Goal: Navigation & Orientation: Find specific page/section

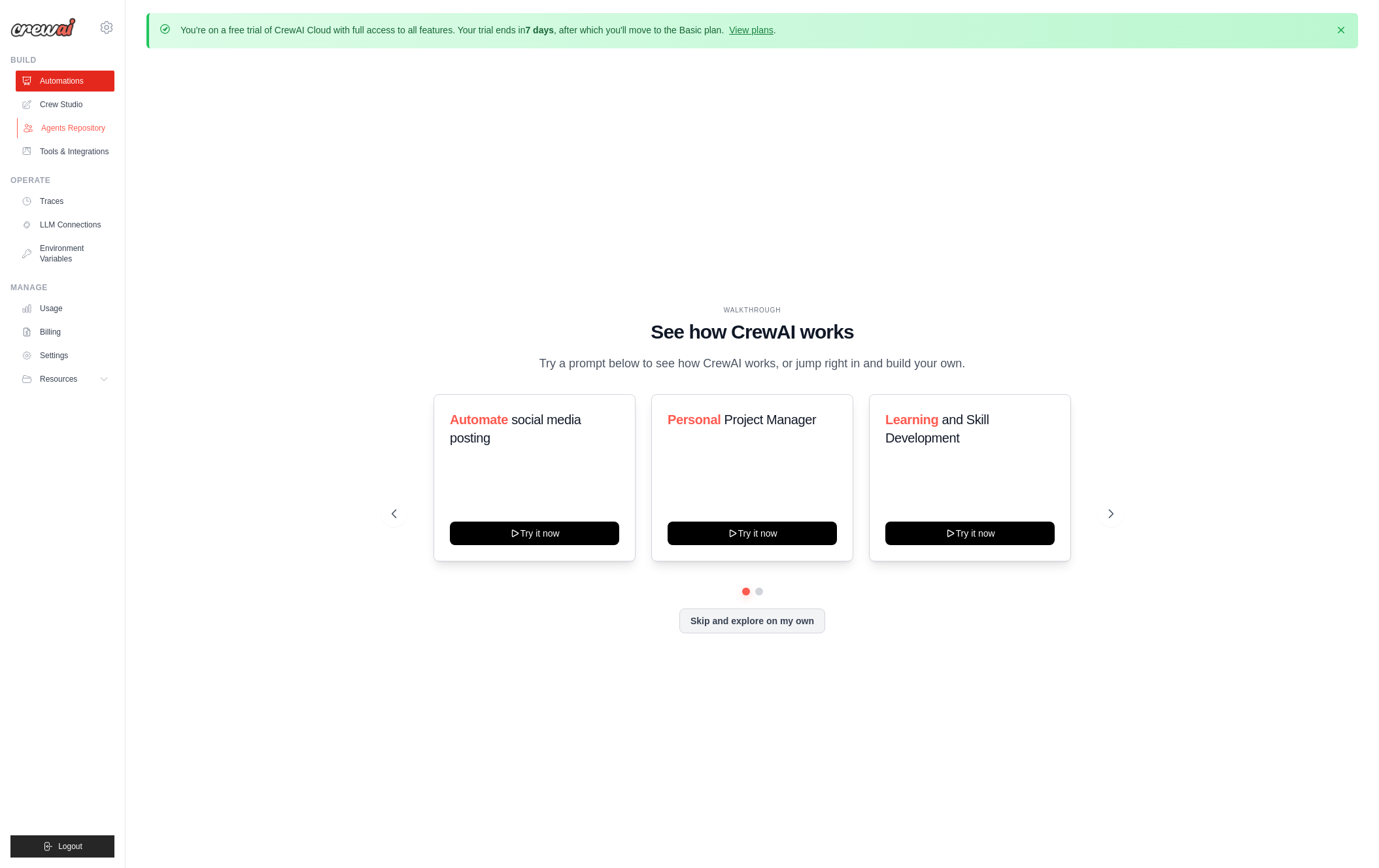
click at [78, 131] on link "Agents Repository" at bounding box center [66, 128] width 99 height 21
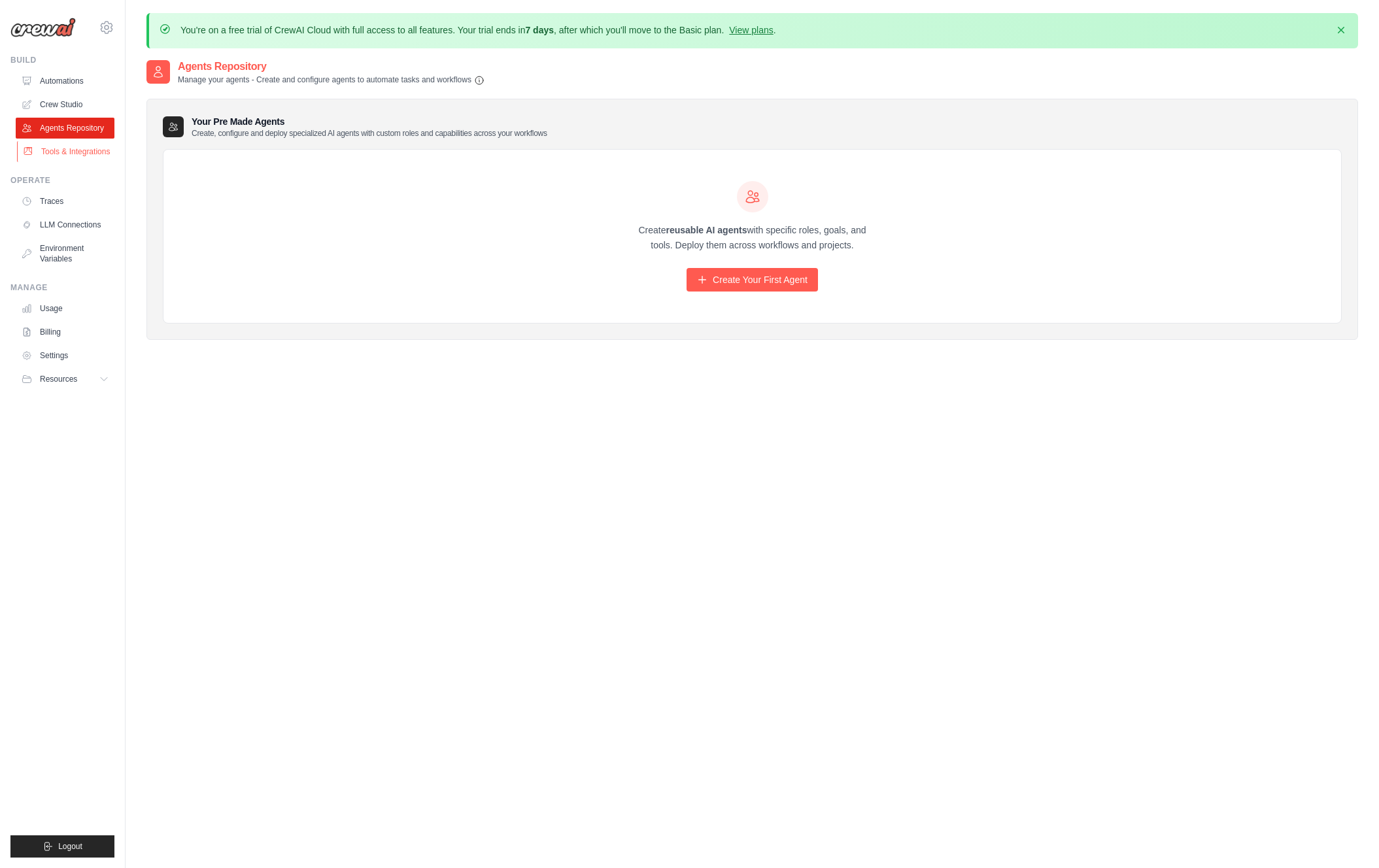
click at [86, 157] on link "Tools & Integrations" at bounding box center [66, 152] width 99 height 21
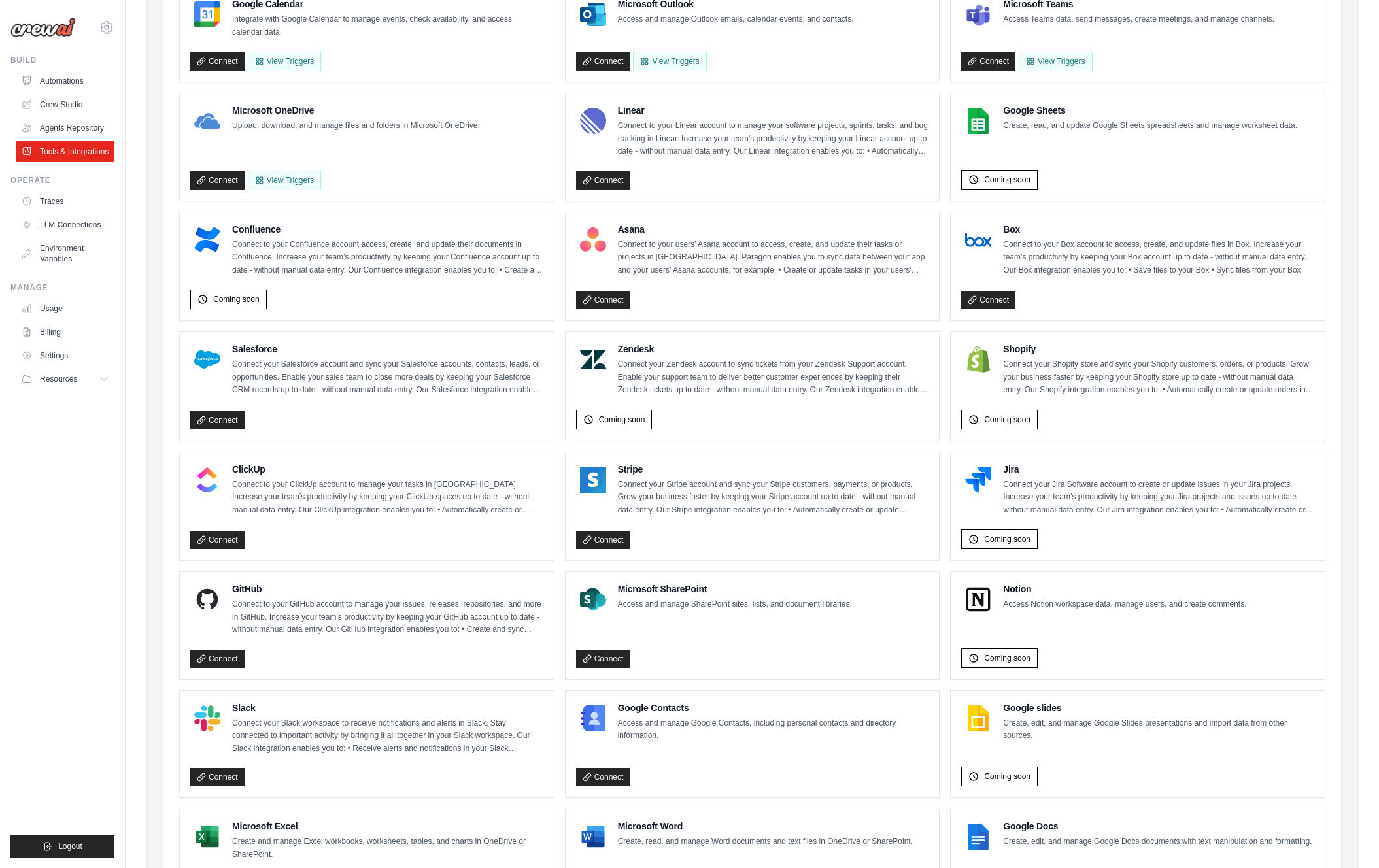
scroll to position [332, 0]
